Goal: Information Seeking & Learning: Find specific fact

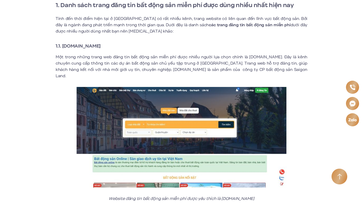
scroll to position [216, 0]
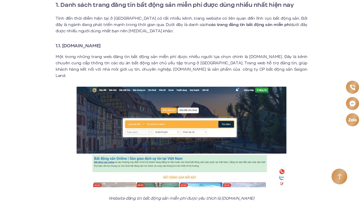
click at [96, 46] on strong "1.1. [DOMAIN_NAME]" at bounding box center [78, 45] width 45 height 7
copy div "1.1. [DOMAIN_NAME]"
click at [116, 46] on h3 "1.1. [DOMAIN_NAME]" at bounding box center [182, 45] width 252 height 7
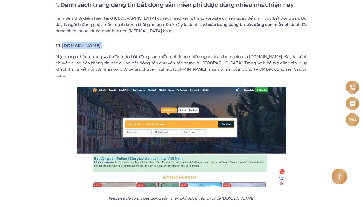
drag, startPoint x: 116, startPoint y: 46, endPoint x: 64, endPoint y: 48, distance: 52.2
click at [64, 48] on h3 "1.1. [DOMAIN_NAME]" at bounding box center [182, 45] width 252 height 7
copy div "[DOMAIN_NAME]"
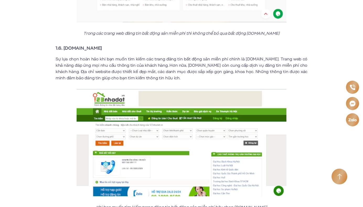
scroll to position [1142, 0]
